Goal: Navigation & Orientation: Find specific page/section

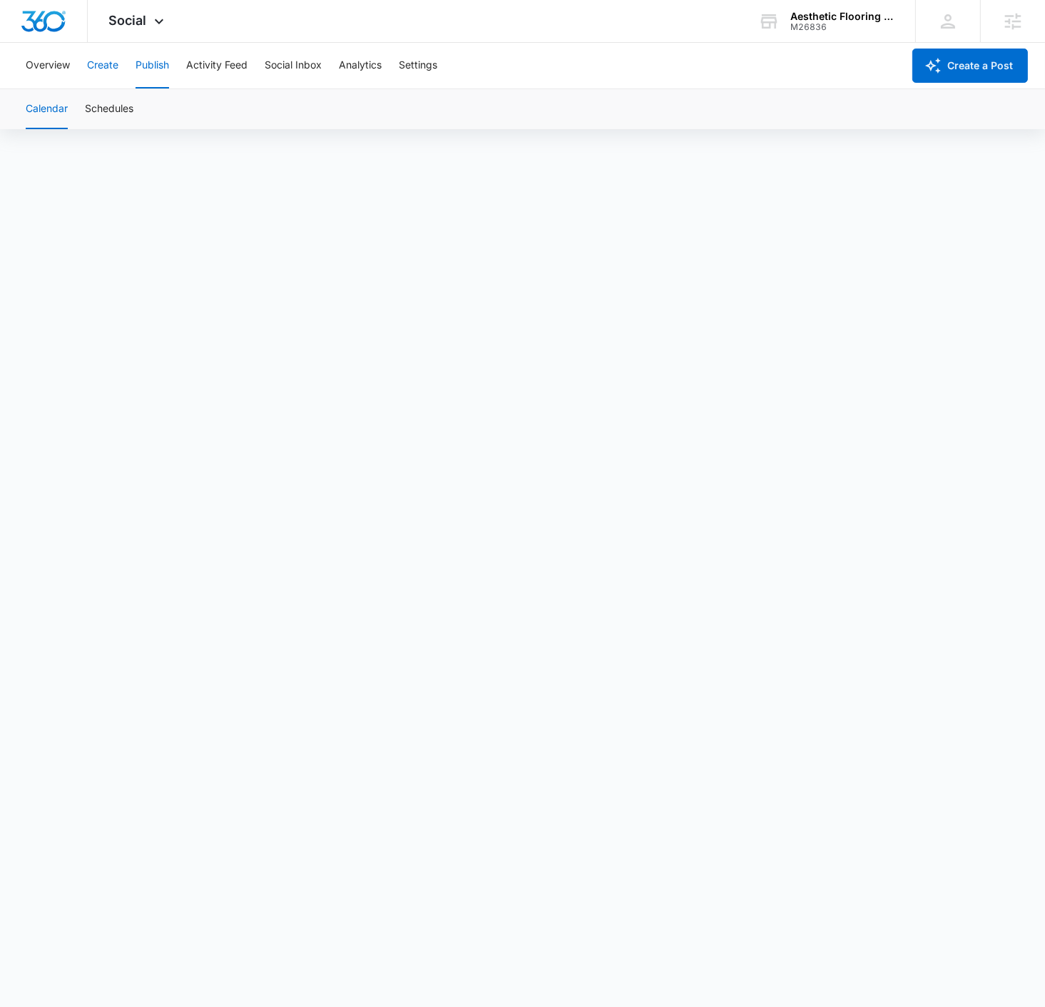
click at [115, 81] on button "Create" at bounding box center [102, 66] width 31 height 46
click at [161, 65] on button "Publish" at bounding box center [153, 66] width 34 height 46
click at [106, 61] on button "Create" at bounding box center [102, 66] width 31 height 46
click at [157, 71] on button "Publish" at bounding box center [153, 66] width 34 height 46
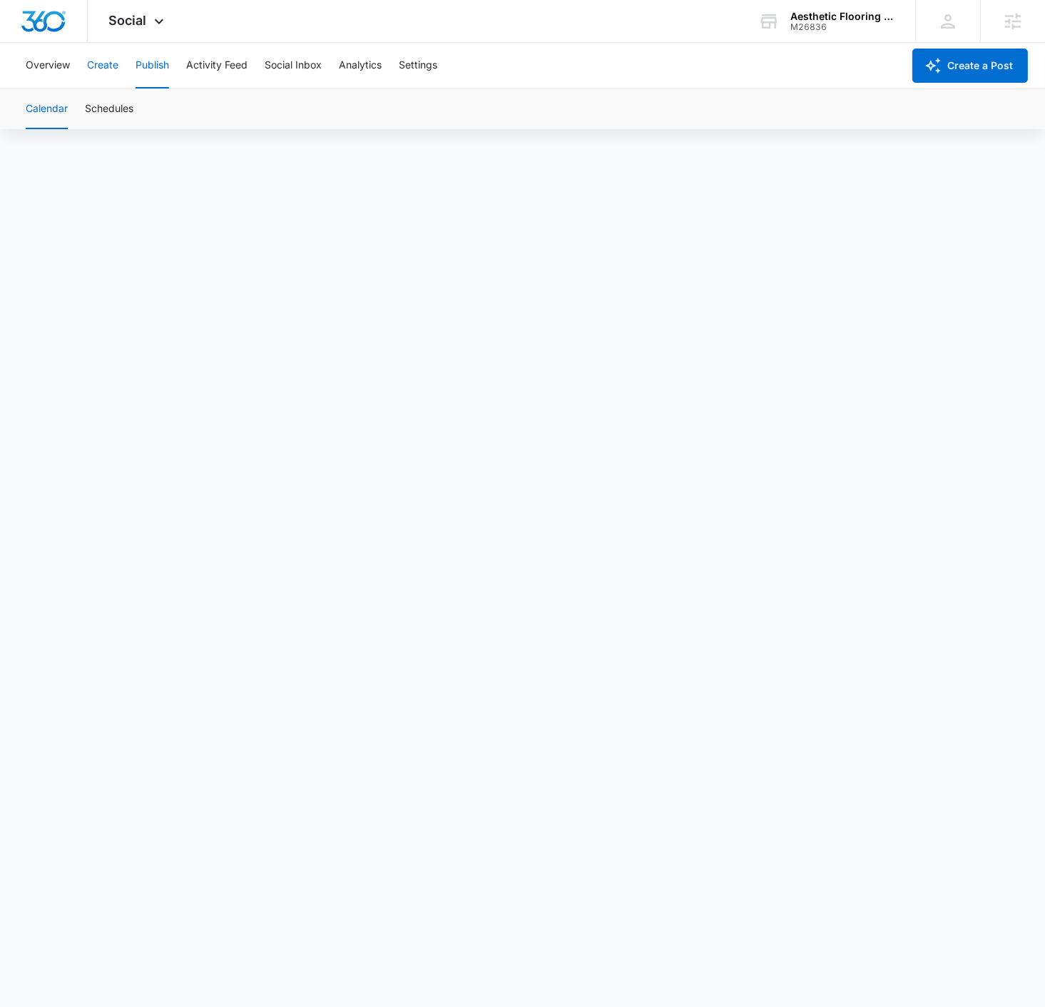
click at [103, 68] on button "Create" at bounding box center [102, 66] width 31 height 46
click at [127, 111] on button "Approvals" at bounding box center [140, 109] width 48 height 40
click at [150, 66] on button "Publish" at bounding box center [153, 66] width 34 height 46
click at [106, 72] on button "Create" at bounding box center [102, 66] width 31 height 46
click at [157, 72] on button "Publish" at bounding box center [153, 66] width 34 height 46
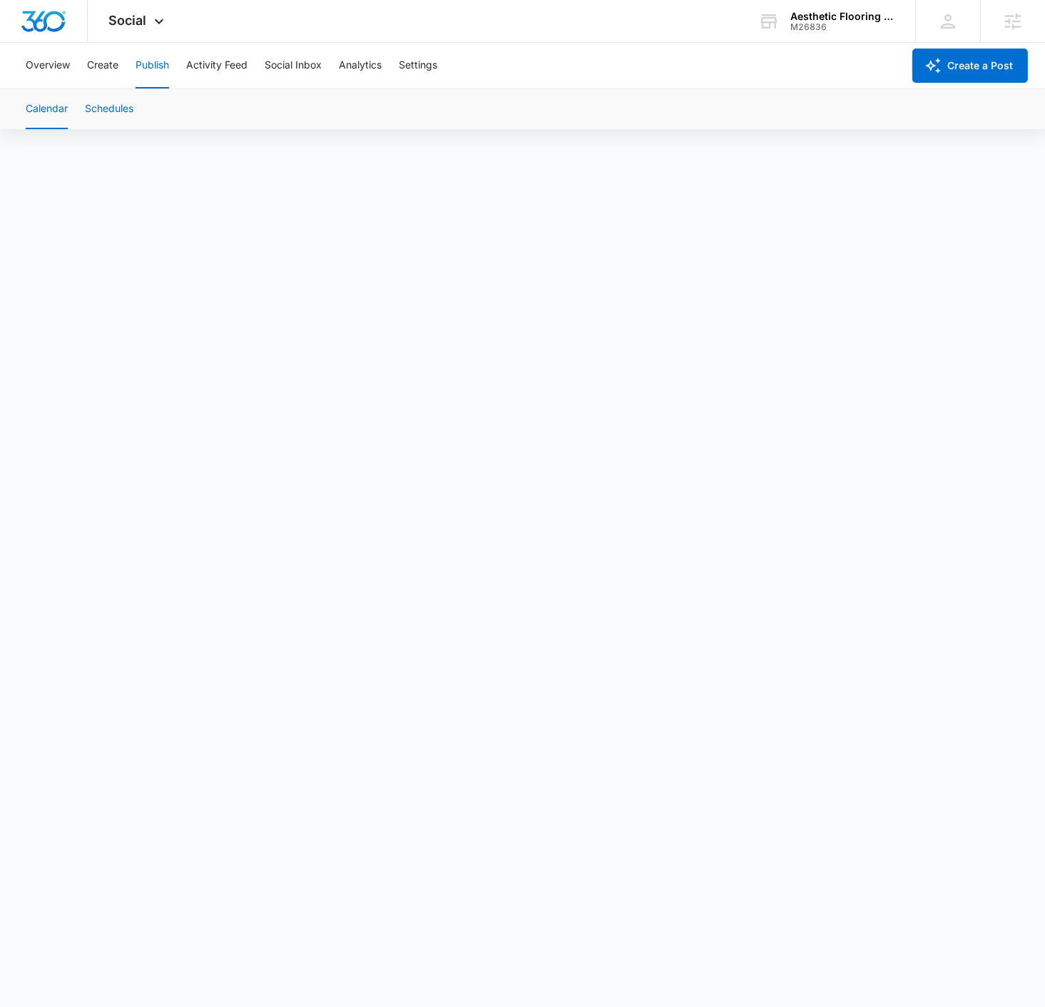
click at [122, 118] on button "Schedules" at bounding box center [109, 109] width 49 height 40
click at [38, 111] on button "Calendar" at bounding box center [47, 109] width 42 height 40
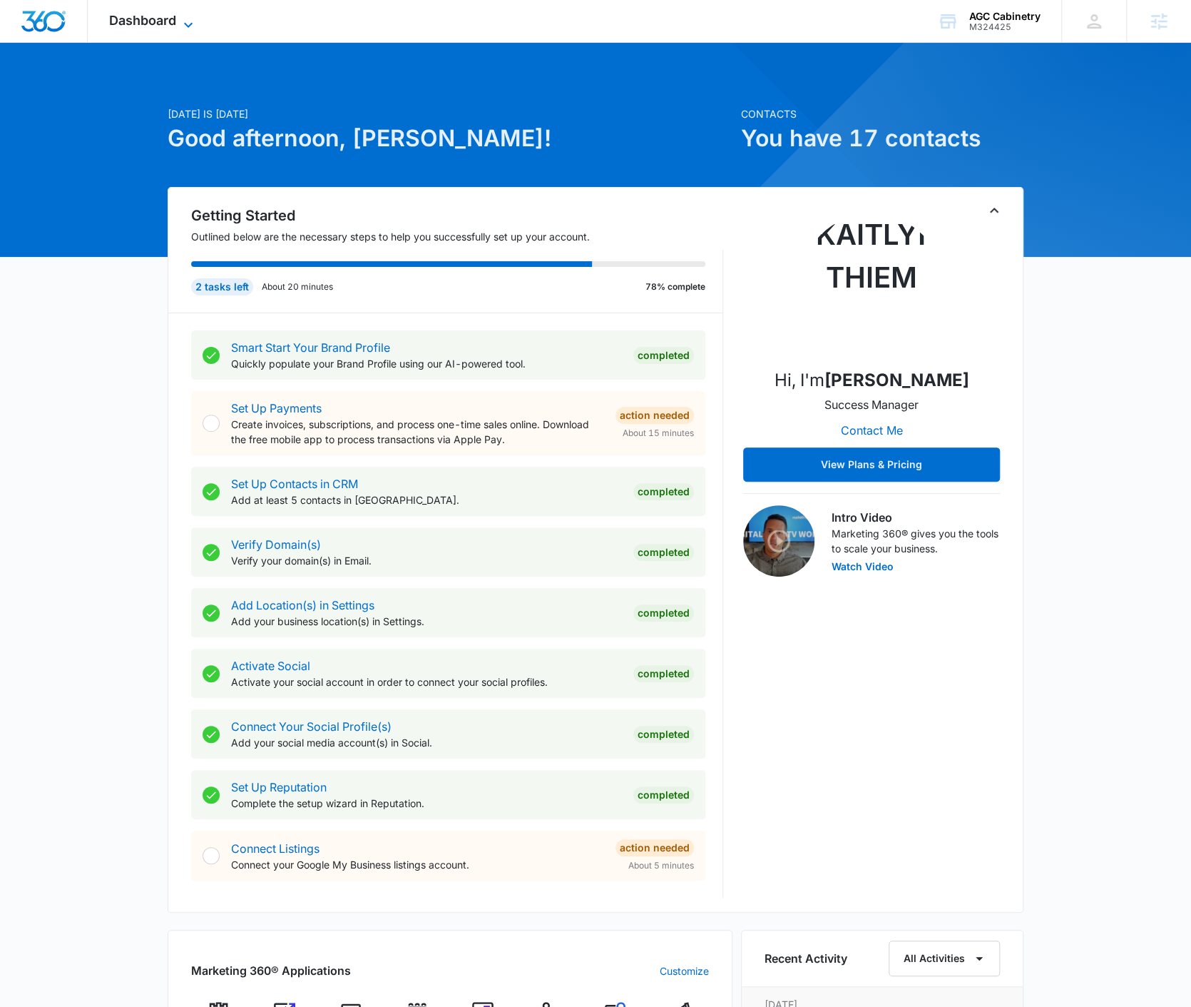
click at [153, 16] on span "Dashboard" at bounding box center [142, 20] width 67 height 15
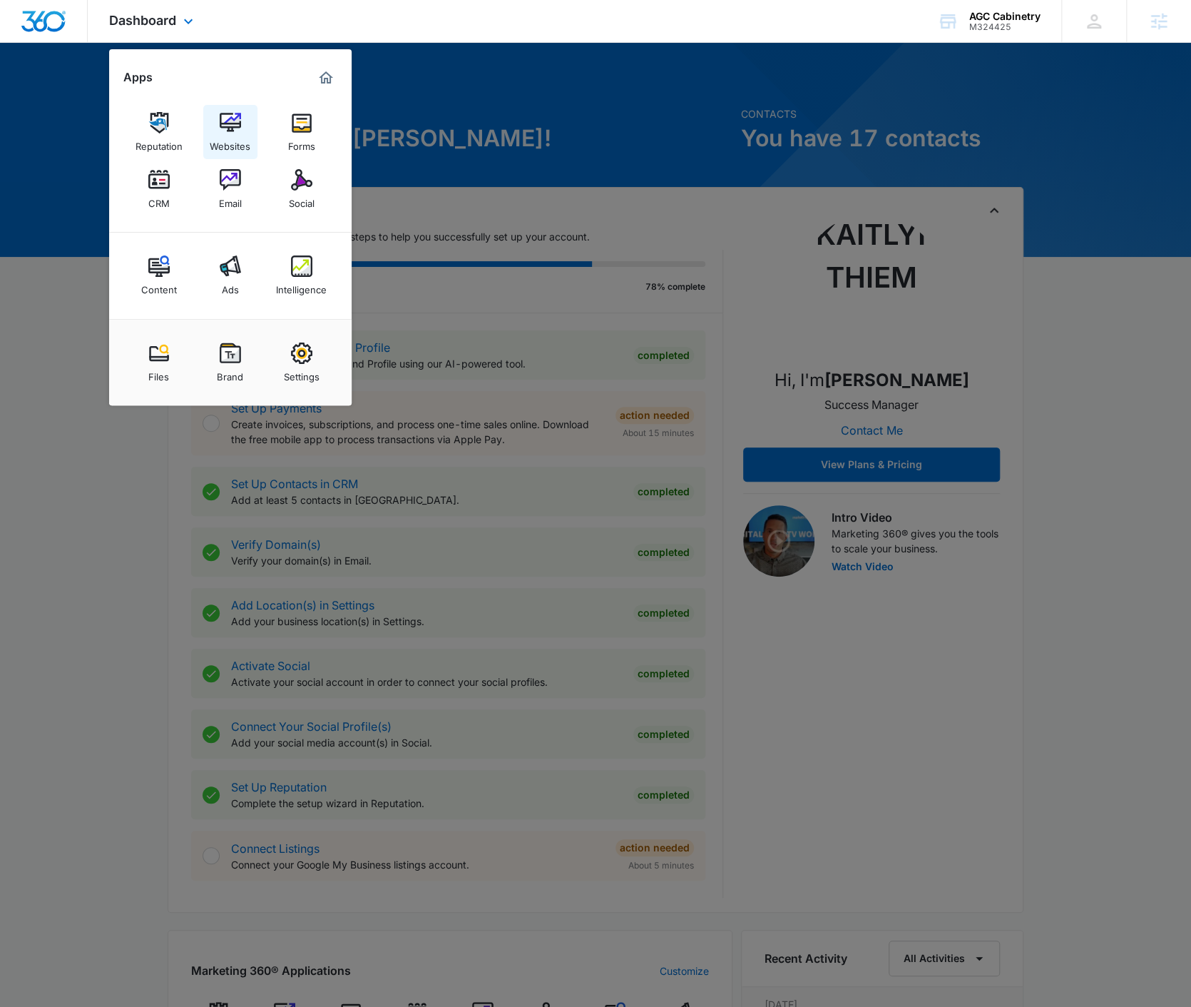
click at [230, 137] on div "Websites" at bounding box center [230, 142] width 41 height 19
